Goal: Check status: Check status

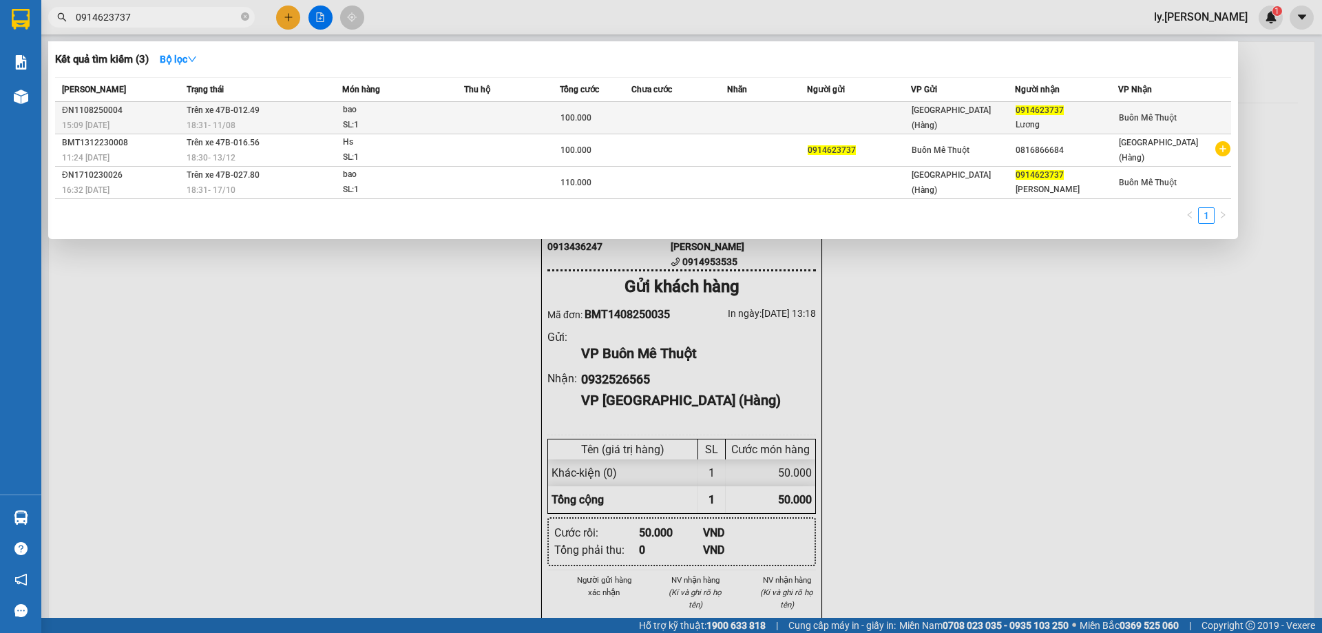
type input "0914623737"
click at [283, 118] on div "18:31 [DATE]" at bounding box center [265, 125] width 156 height 15
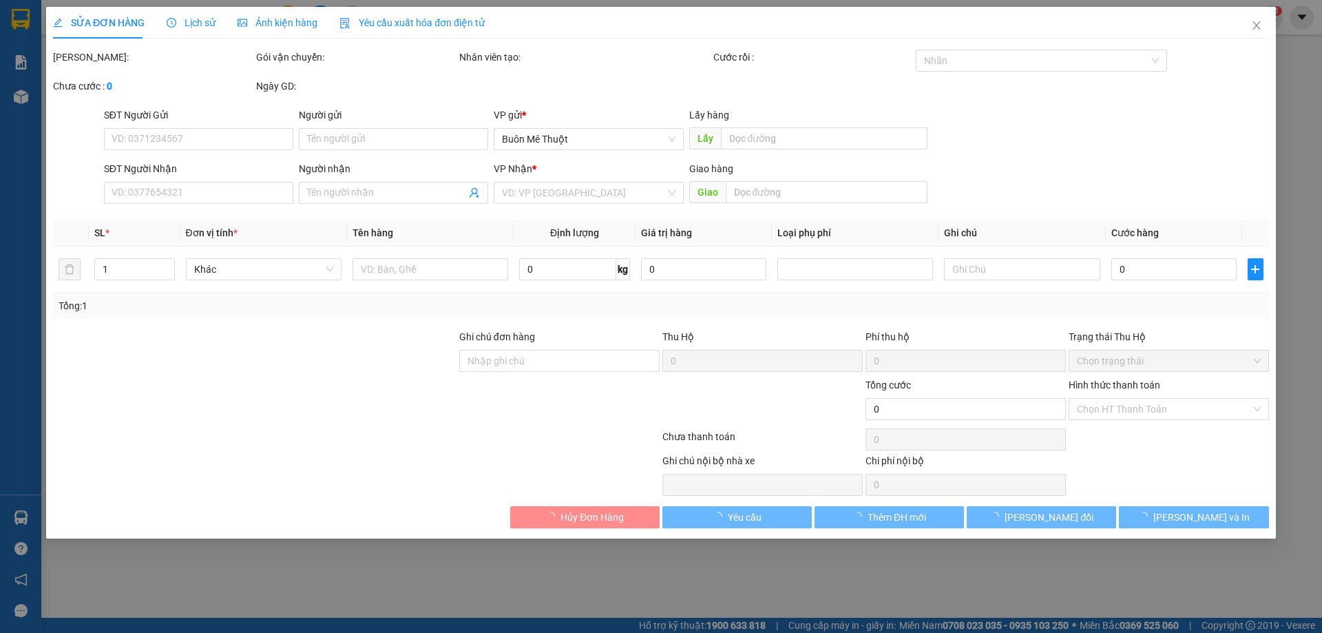
type input "0914623737"
type input "Lương"
type input "100.000"
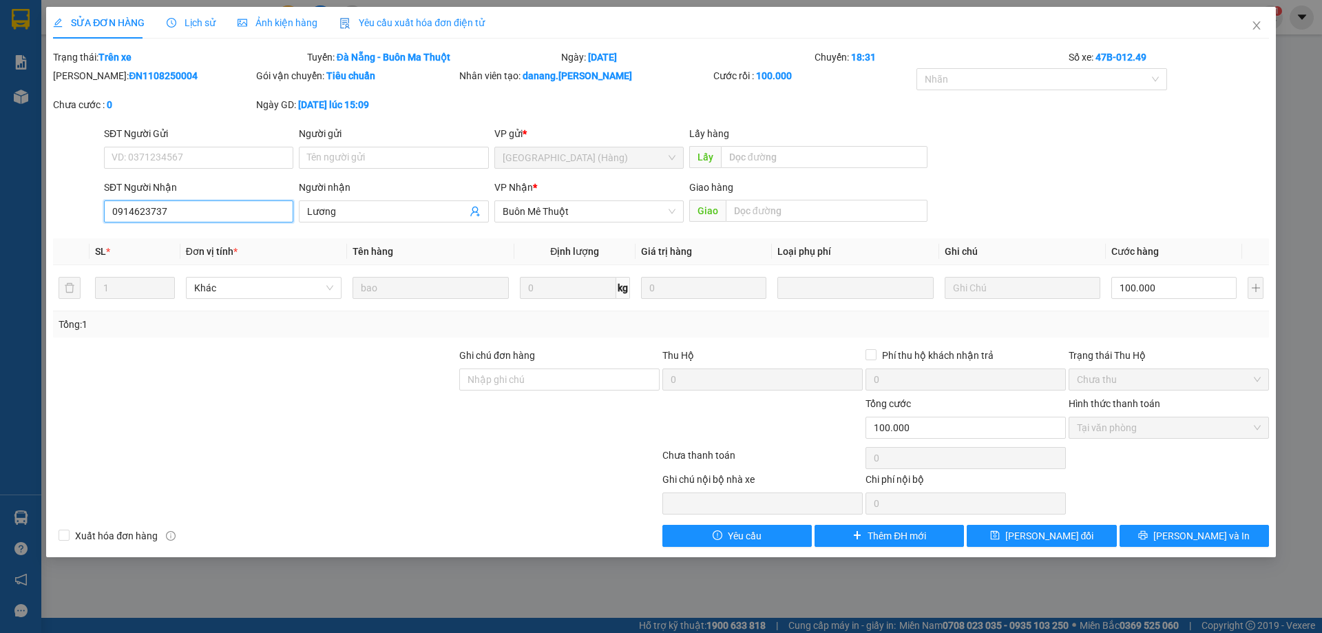
click at [272, 207] on input "0914623737" at bounding box center [198, 211] width 189 height 22
click at [1249, 28] on span "Close" at bounding box center [1256, 26] width 39 height 39
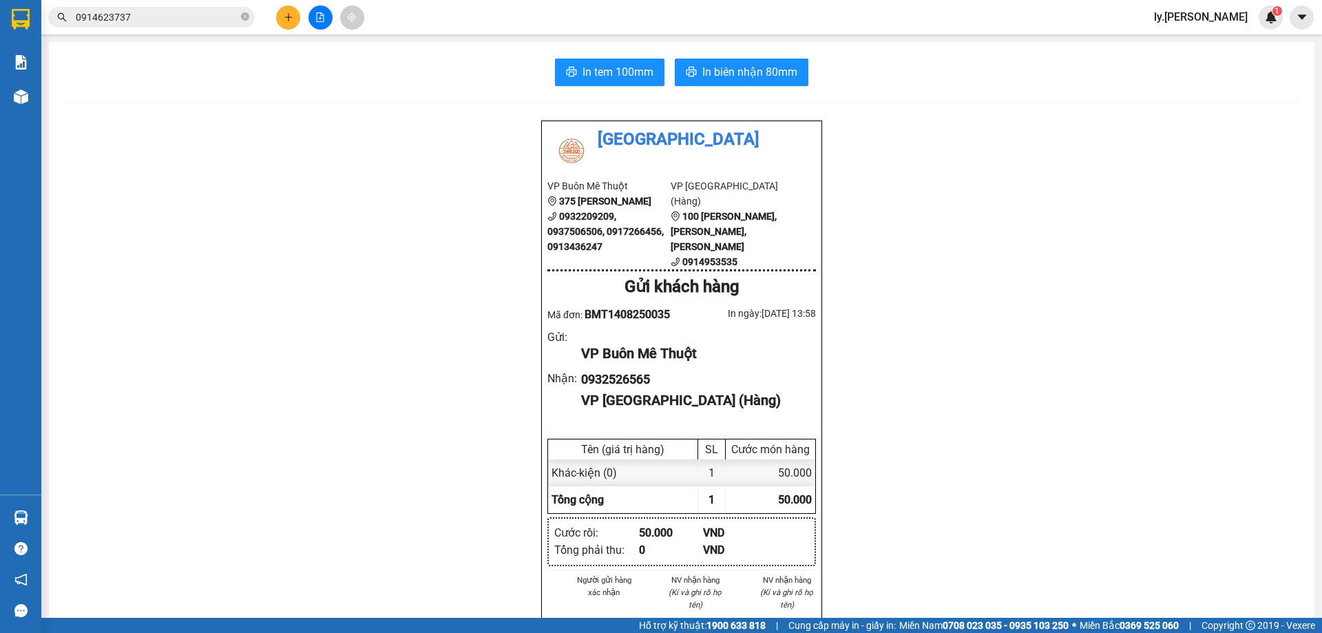
click at [209, 19] on input "0914623737" at bounding box center [157, 17] width 162 height 15
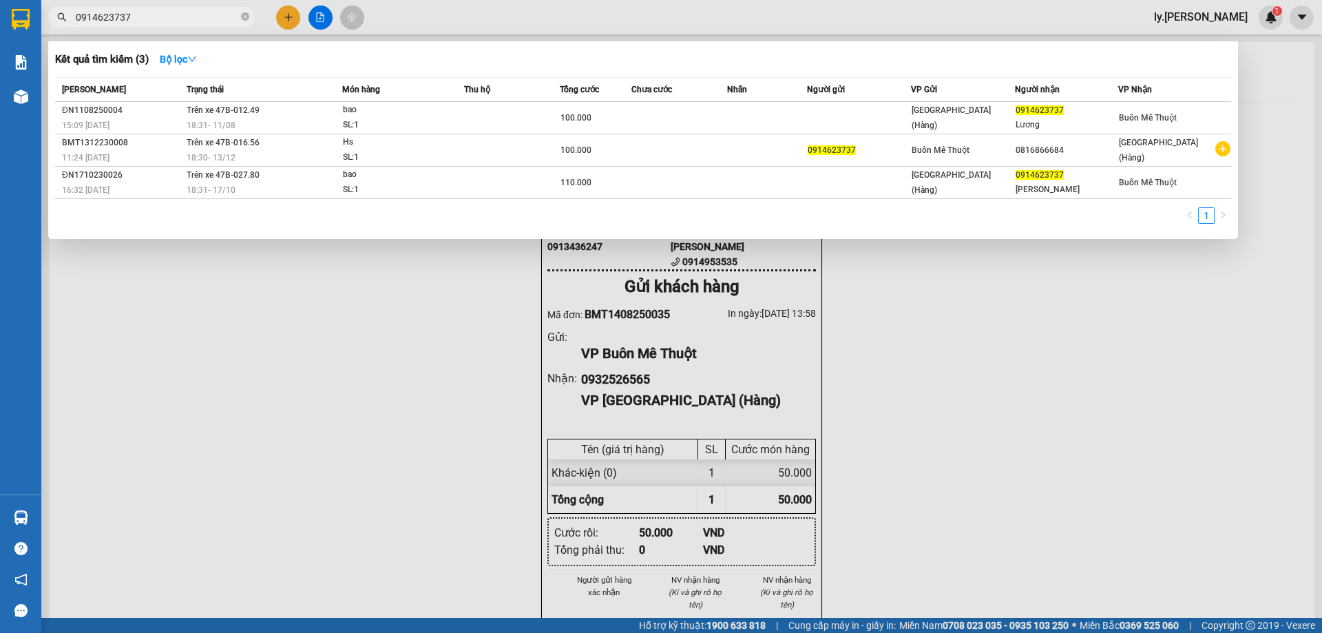
click at [209, 19] on input "0914623737" at bounding box center [157, 17] width 162 height 15
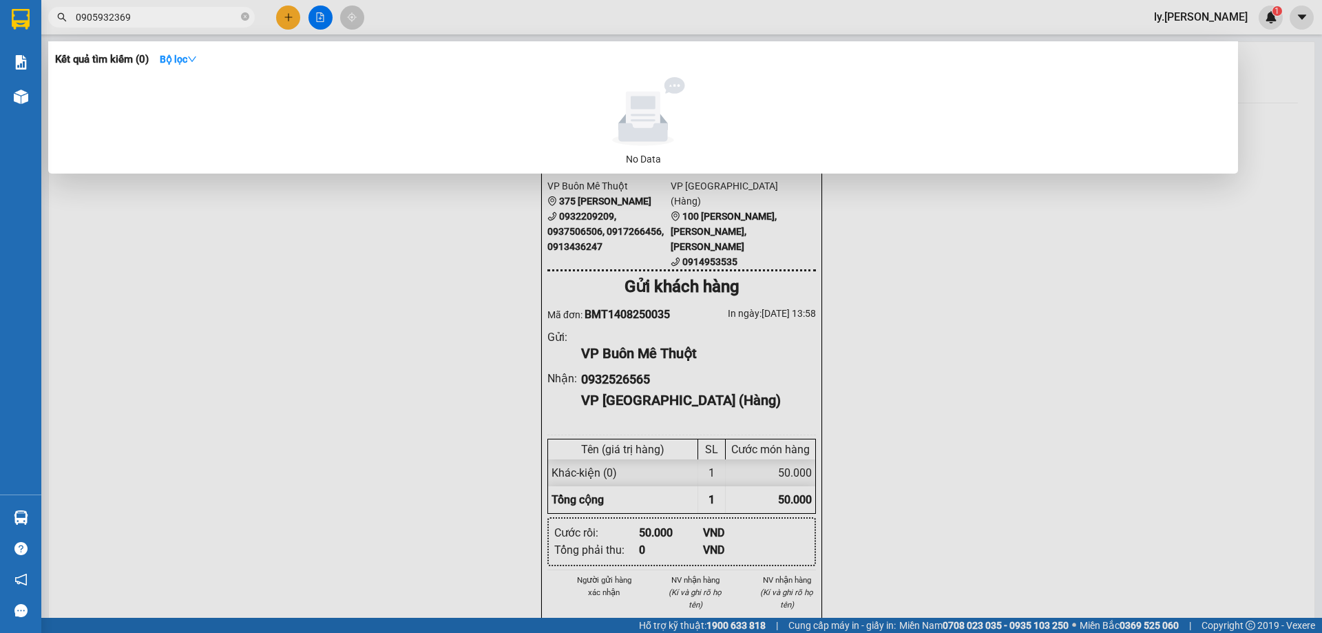
click at [164, 17] on input "0905932369" at bounding box center [157, 17] width 162 height 15
type input "0905932369"
click at [430, 19] on div at bounding box center [661, 316] width 1322 height 633
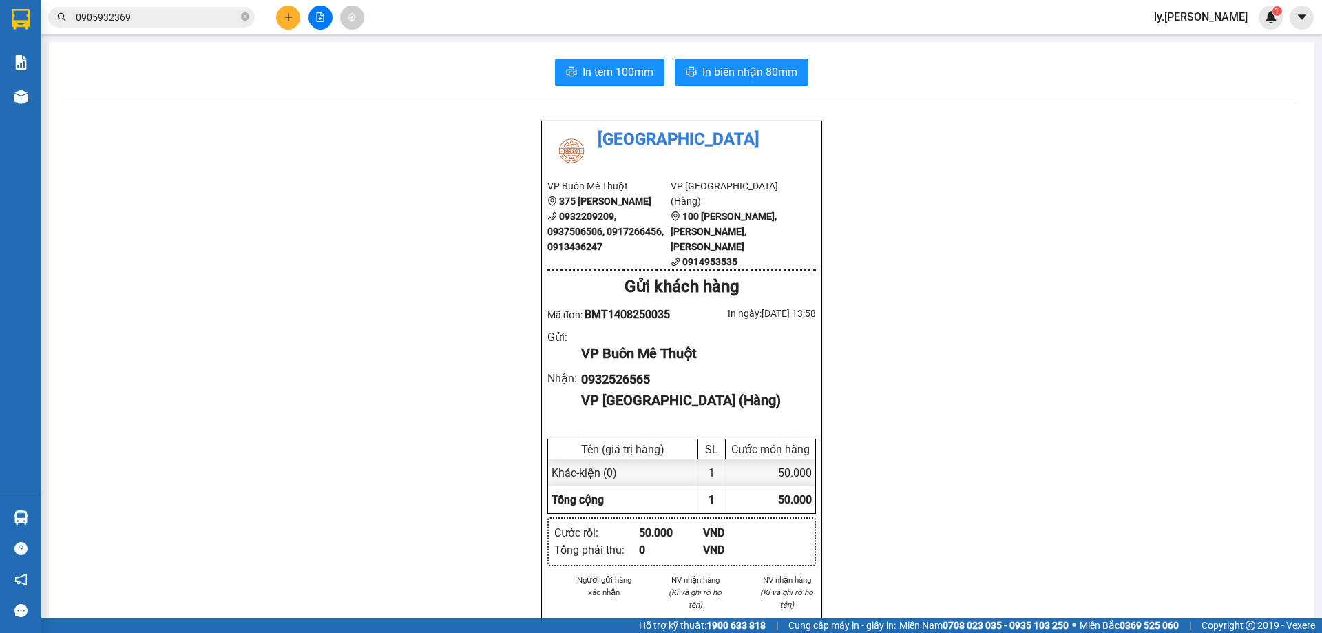
click at [179, 21] on input "0905932369" at bounding box center [157, 17] width 162 height 15
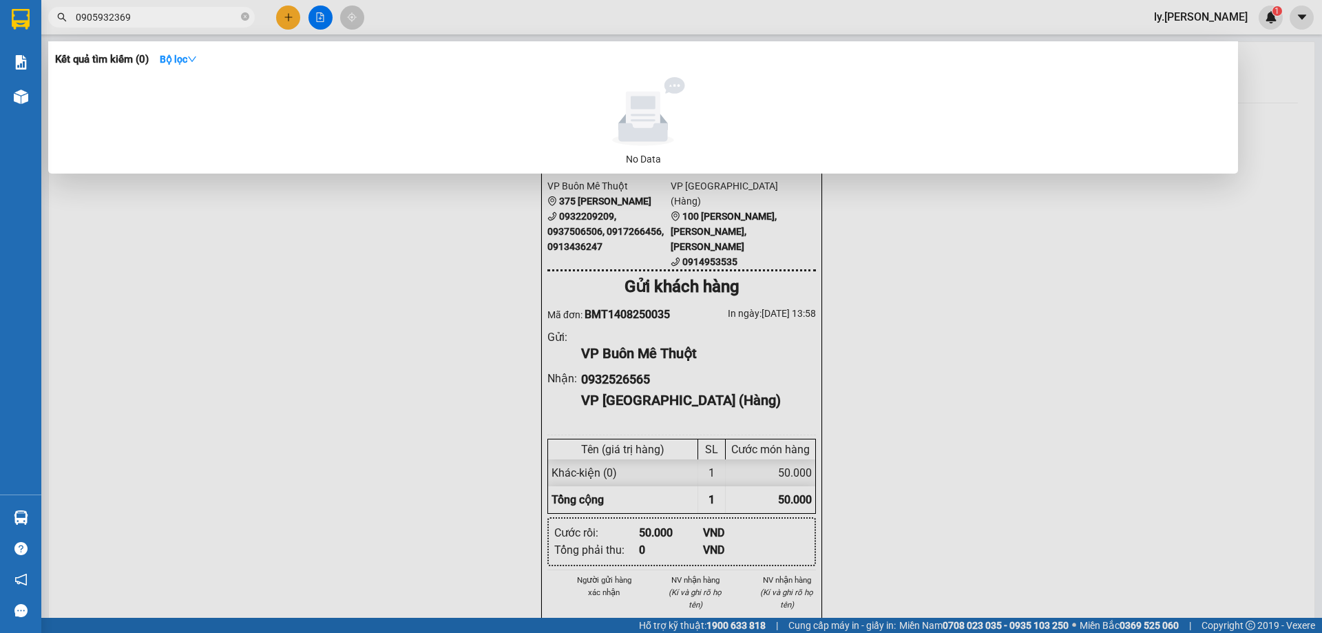
click at [179, 21] on input "0905932369" at bounding box center [157, 17] width 162 height 15
click at [417, 17] on div at bounding box center [661, 316] width 1322 height 633
click at [193, 19] on input "0905932369" at bounding box center [157, 17] width 162 height 15
click at [479, 10] on div at bounding box center [661, 316] width 1322 height 633
